Goal: Transaction & Acquisition: Purchase product/service

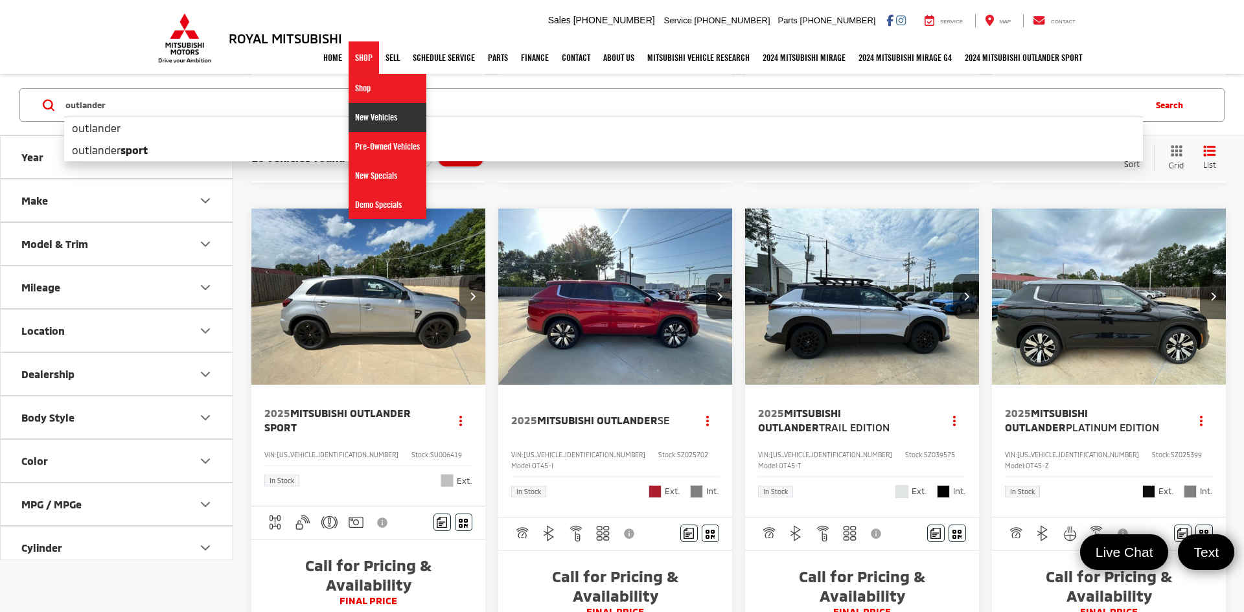
scroll to position [669, 0]
click at [367, 119] on link "New Vehicles" at bounding box center [388, 117] width 78 height 29
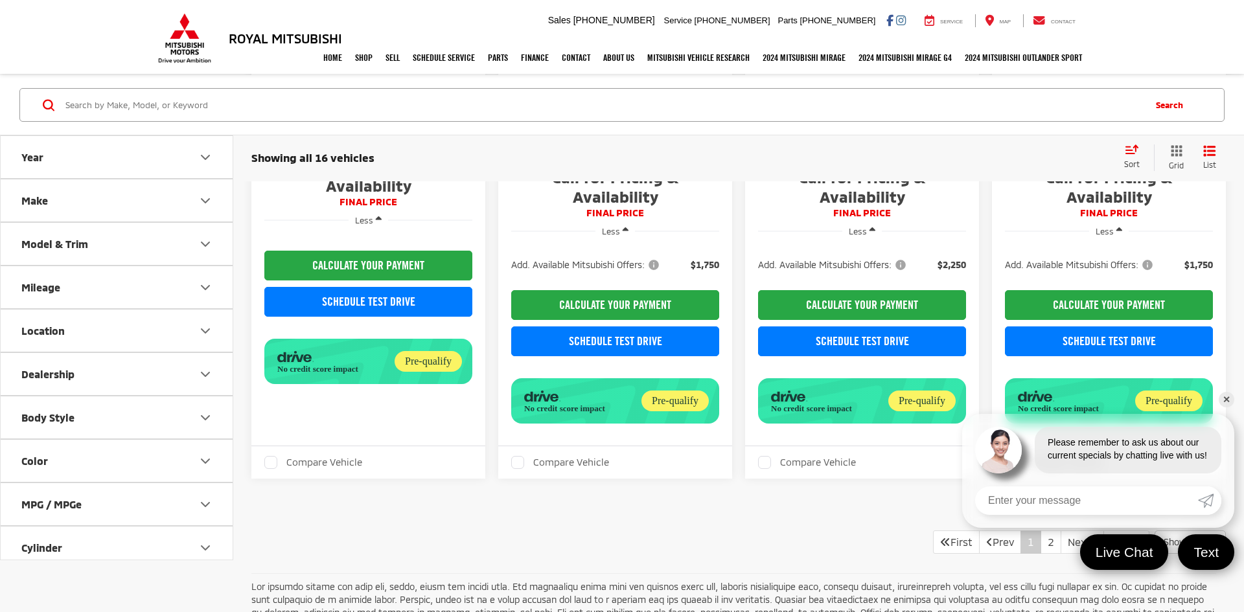
scroll to position [1951, 0]
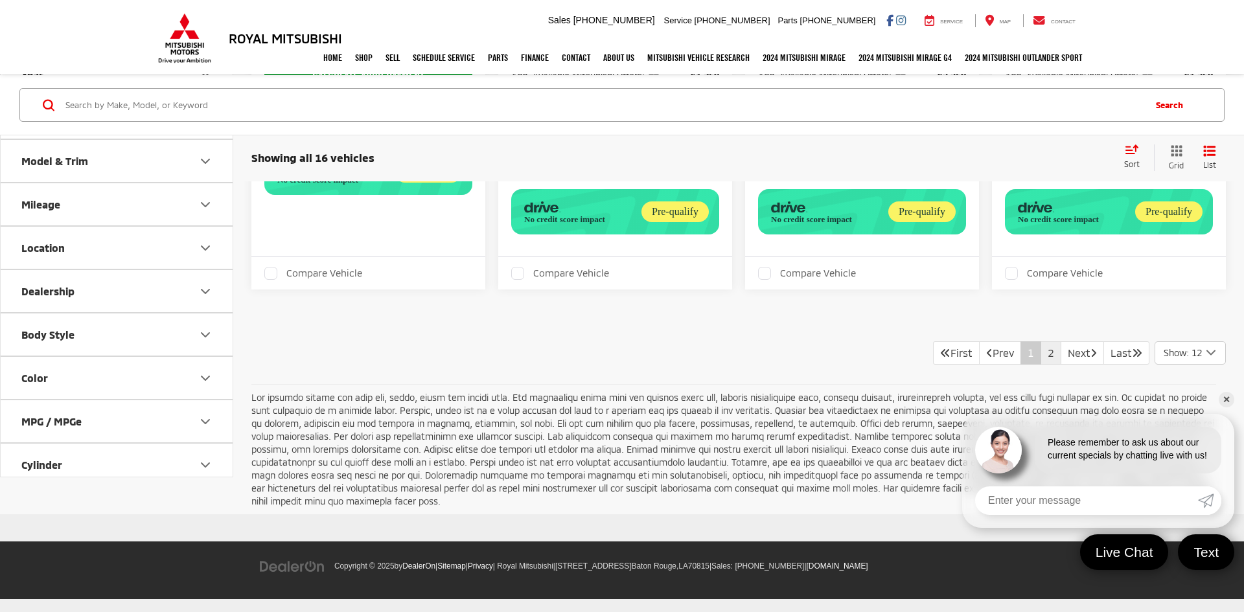
click at [1041, 358] on link "2" at bounding box center [1050, 352] width 21 height 23
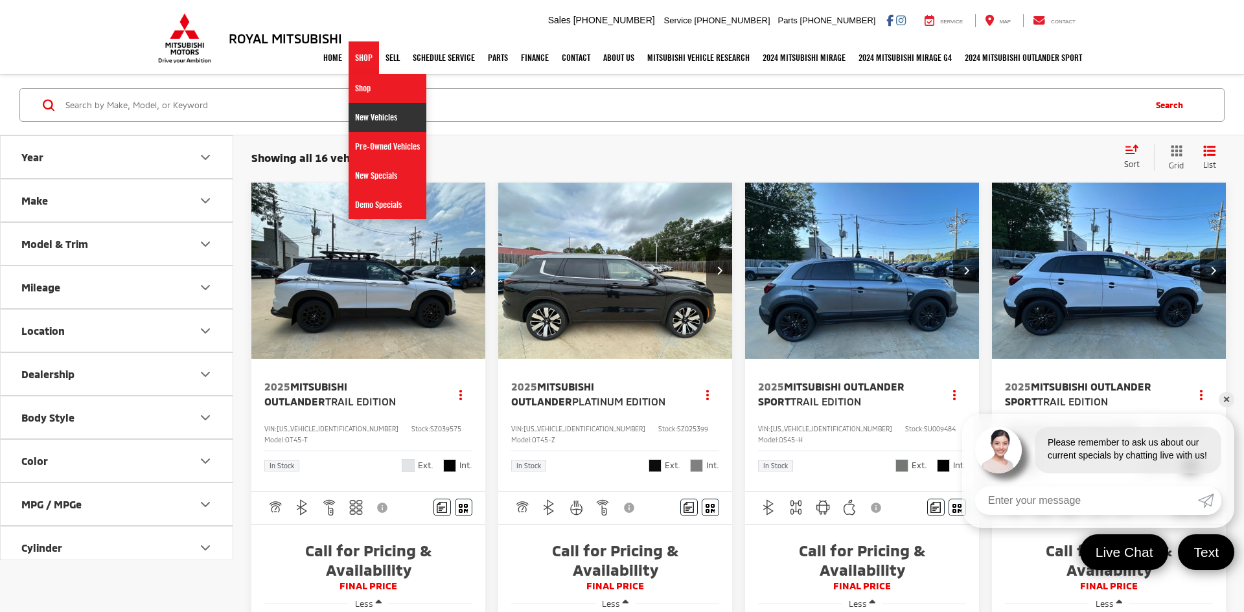
click at [360, 123] on link "New Vehicles" at bounding box center [388, 117] width 78 height 29
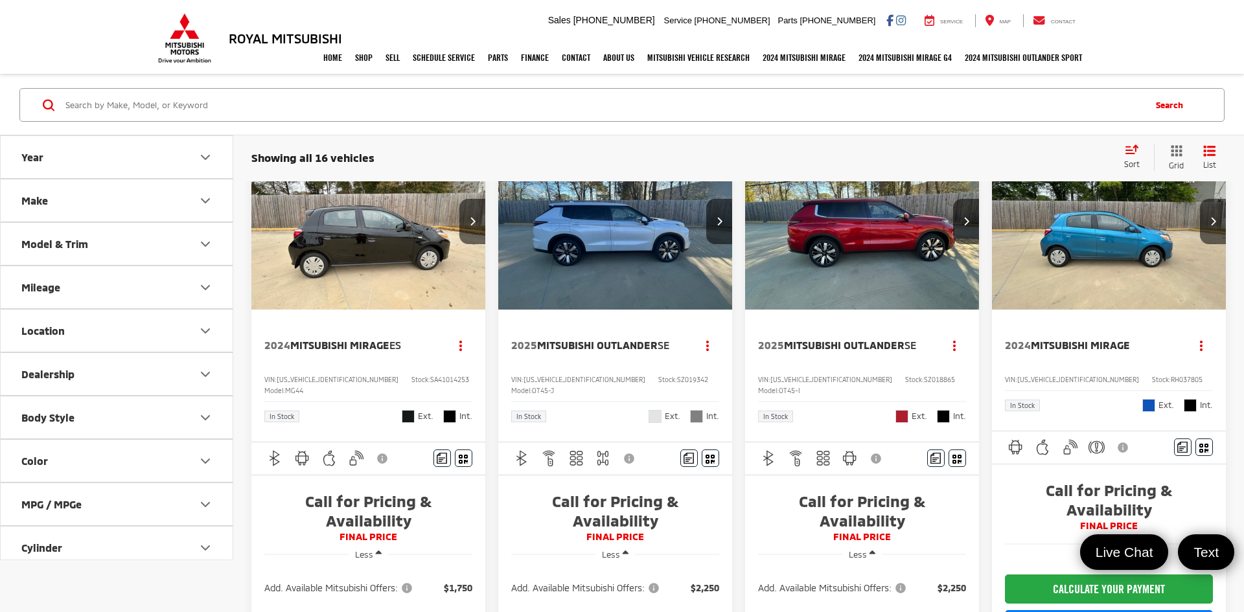
scroll to position [49, 0]
click at [539, 280] on img "2025 Mitsubishi Outlander SE 0" at bounding box center [616, 222] width 236 height 177
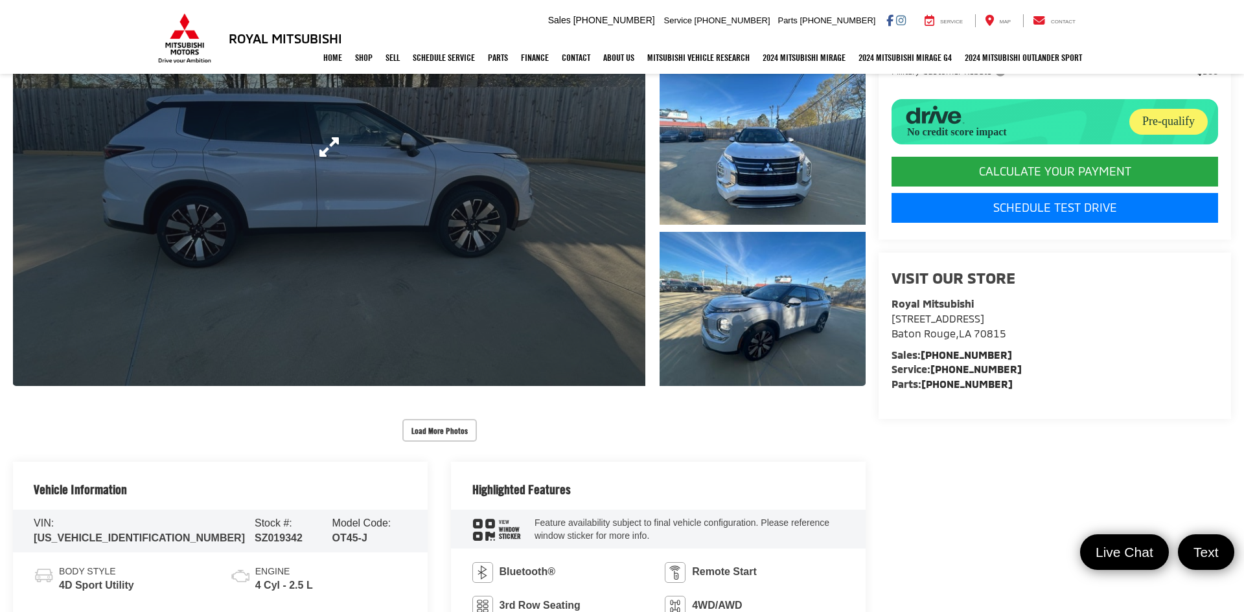
click at [595, 298] on link "Expand Photo 0" at bounding box center [329, 147] width 632 height 478
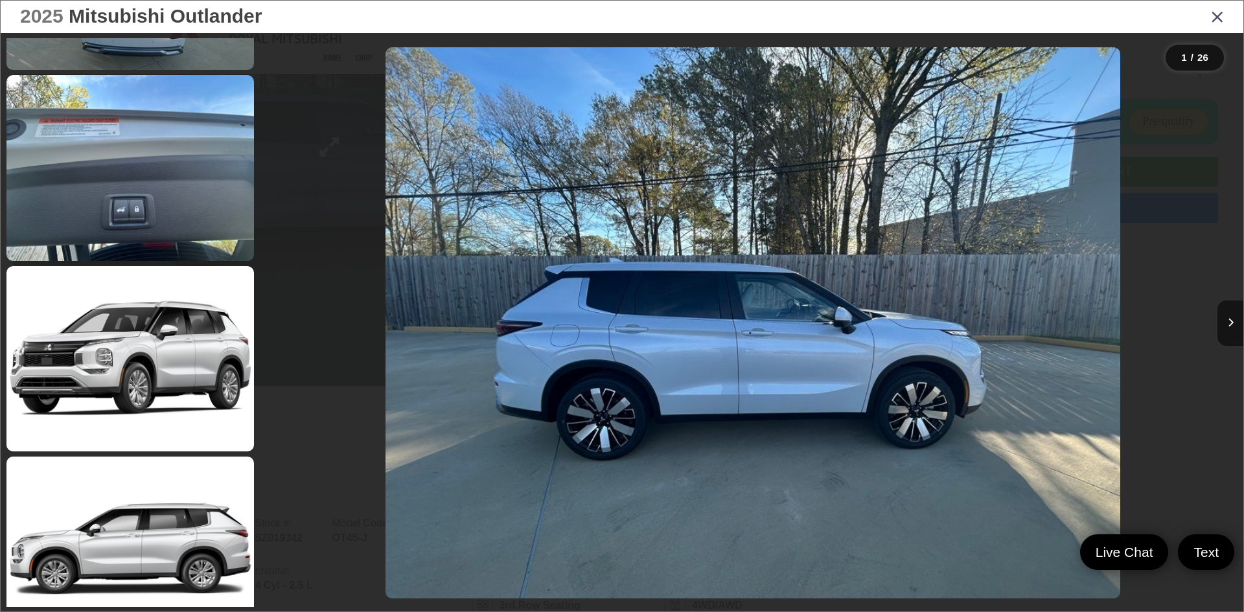
scroll to position [4389, 0]
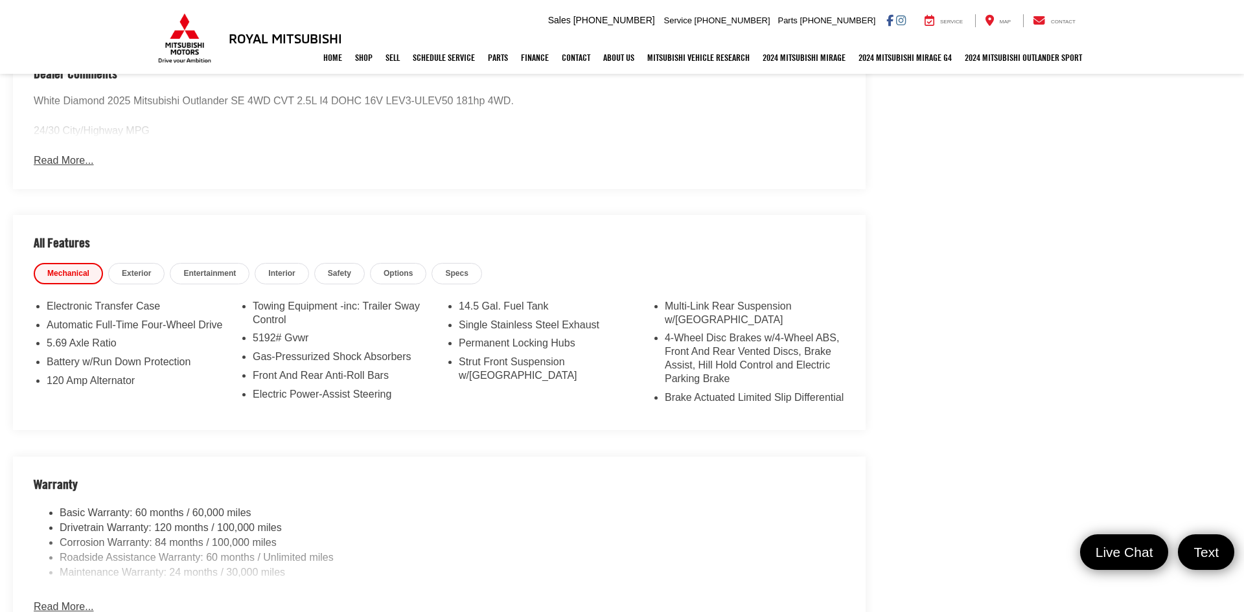
scroll to position [1022, 0]
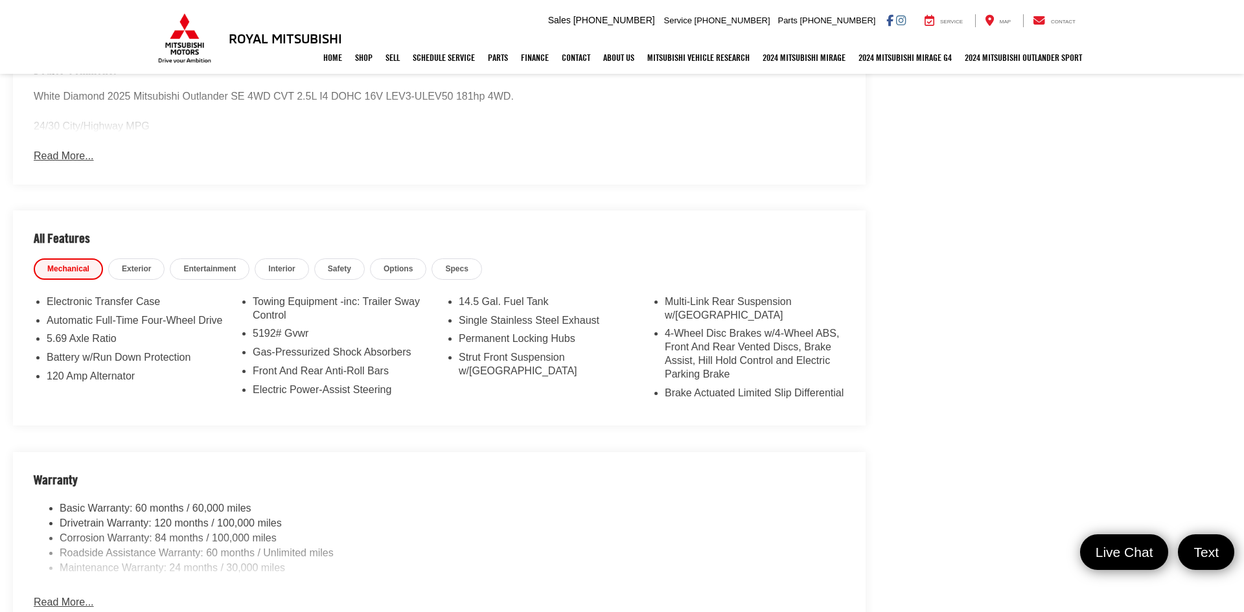
click at [354, 269] on link "Safety" at bounding box center [339, 268] width 51 height 21
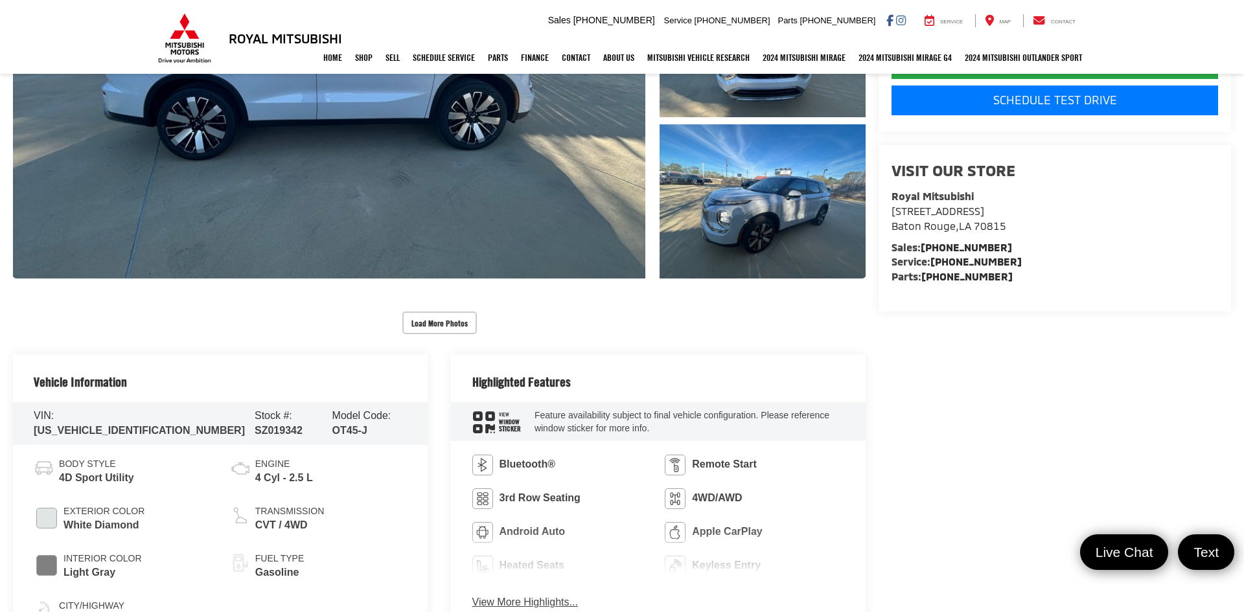
scroll to position [396, 0]
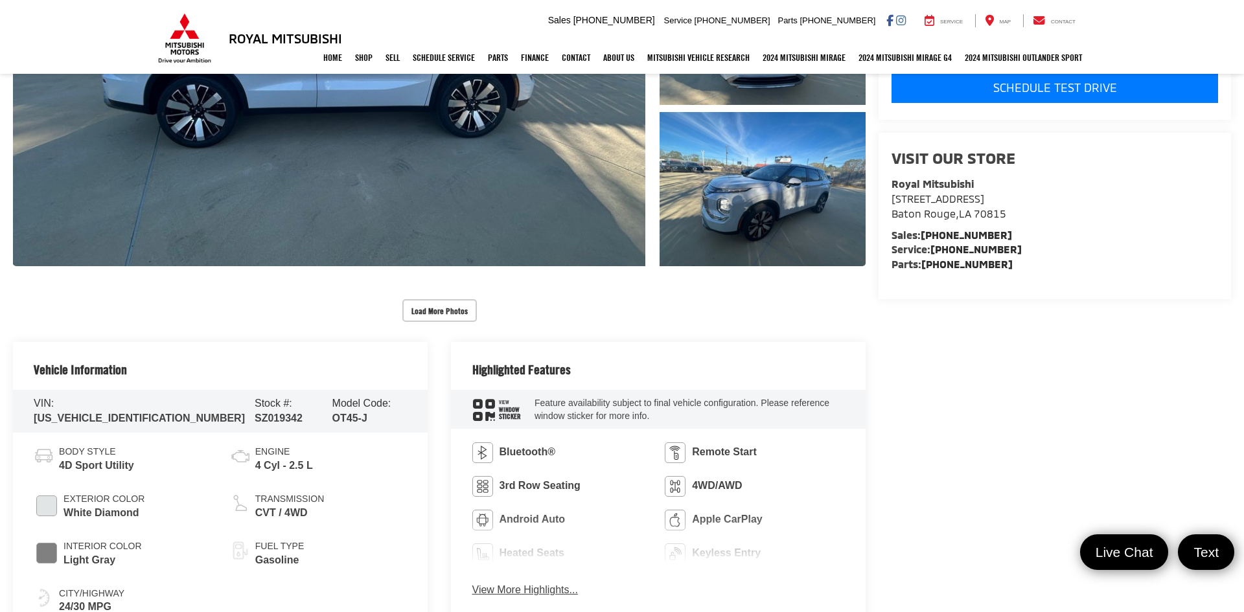
click at [255, 413] on span "SZ019342" at bounding box center [279, 418] width 48 height 11
copy span "SZ019342"
